Goal: Information Seeking & Learning: Learn about a topic

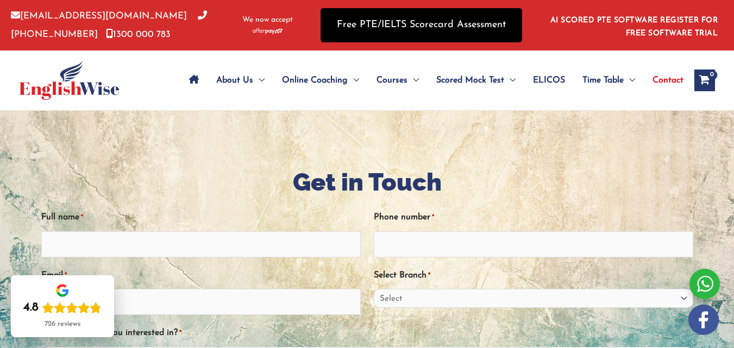
click at [448, 18] on link "Free PTE/IELTS Scorecard Assessment" at bounding box center [422, 25] width 202 height 34
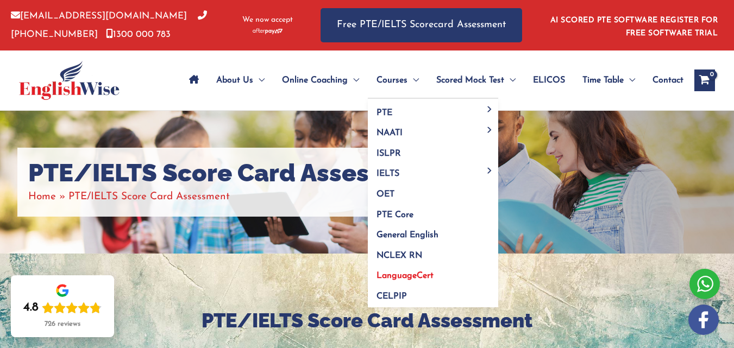
click at [394, 275] on span "LanguageCert" at bounding box center [404, 276] width 57 height 9
